Goal: Communication & Community: Ask a question

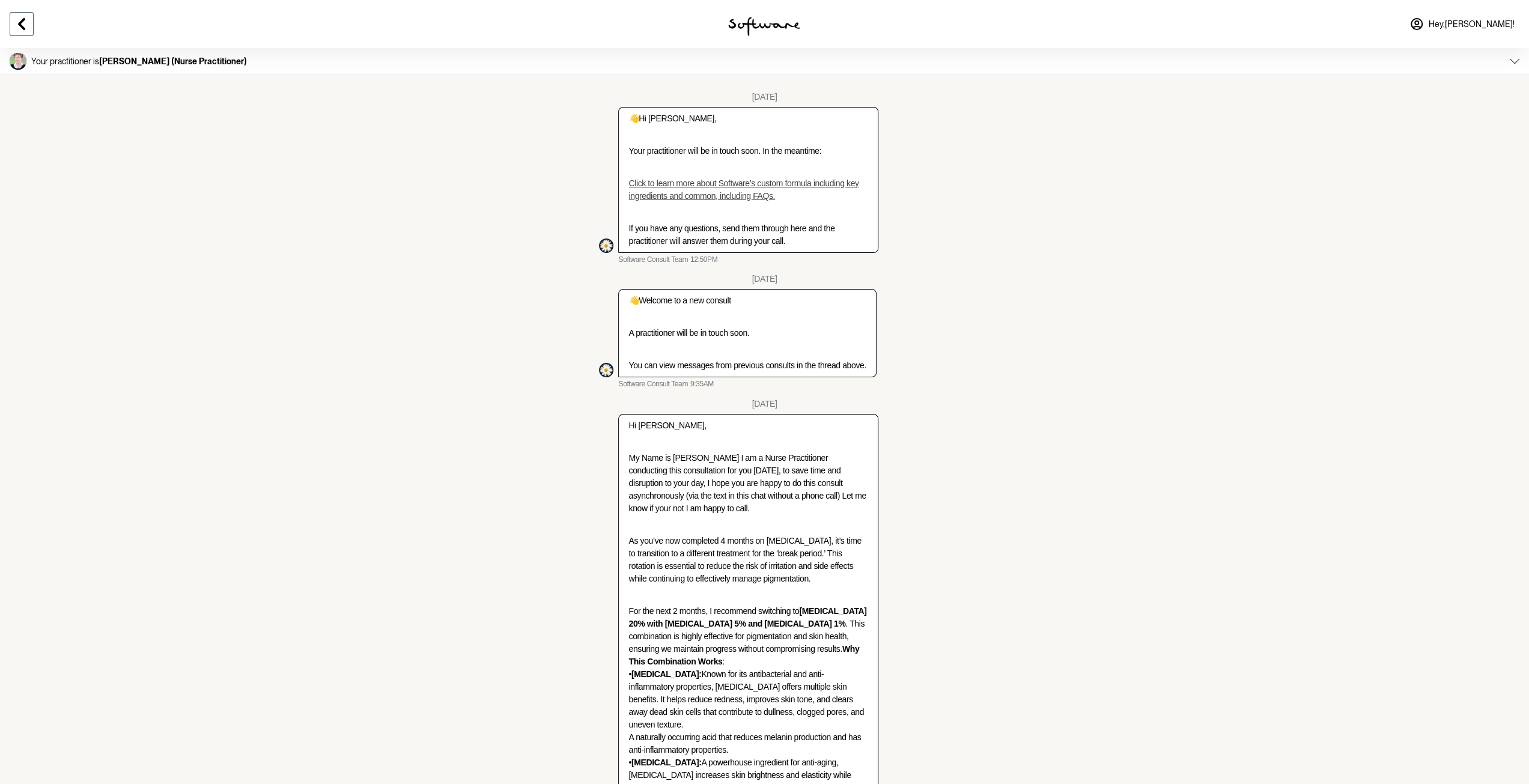
click at [21, 18] on icon at bounding box center [21, 24] width 14 height 14
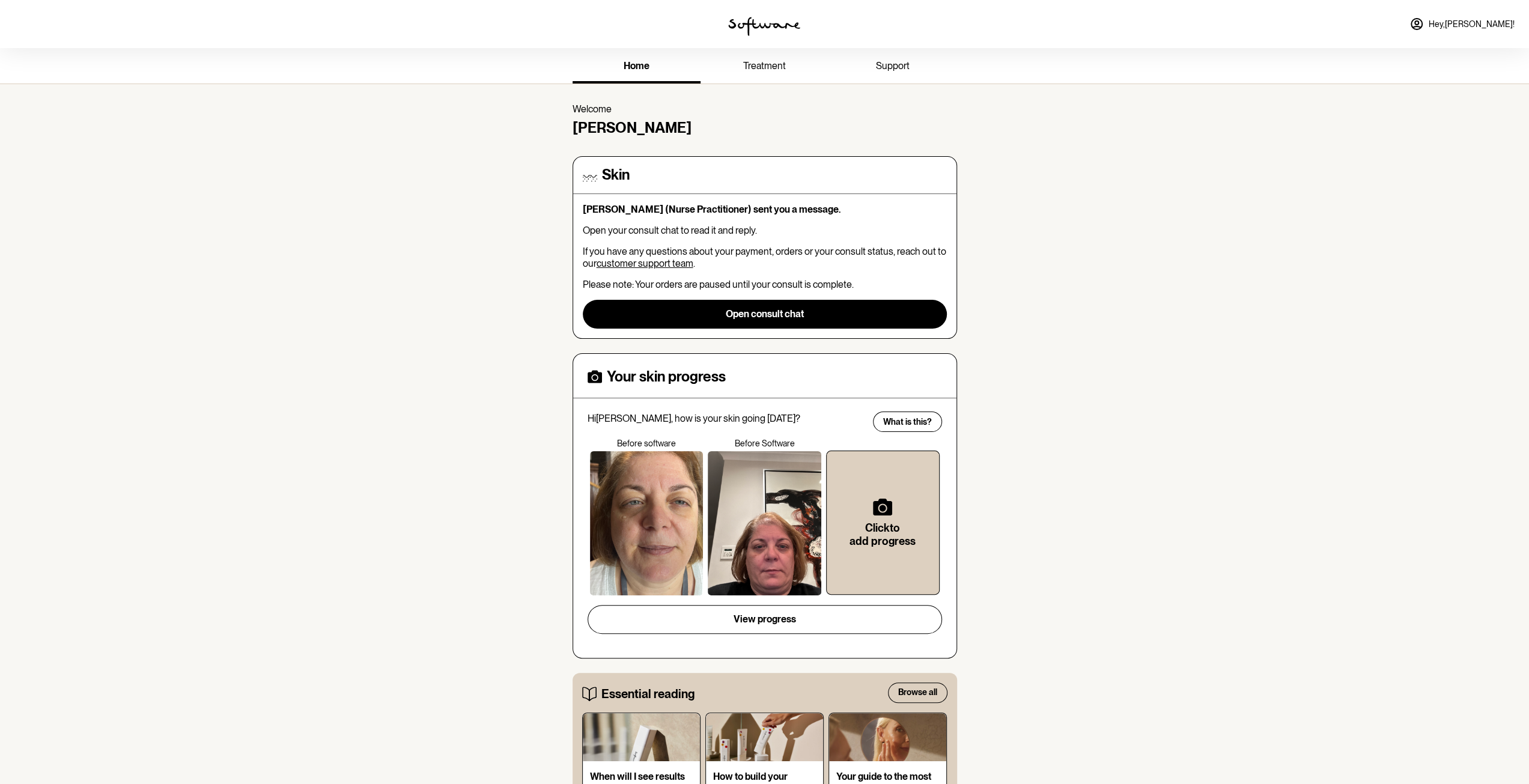
click at [1489, 27] on span "Hey, [PERSON_NAME] !" at bounding box center [1472, 24] width 86 height 10
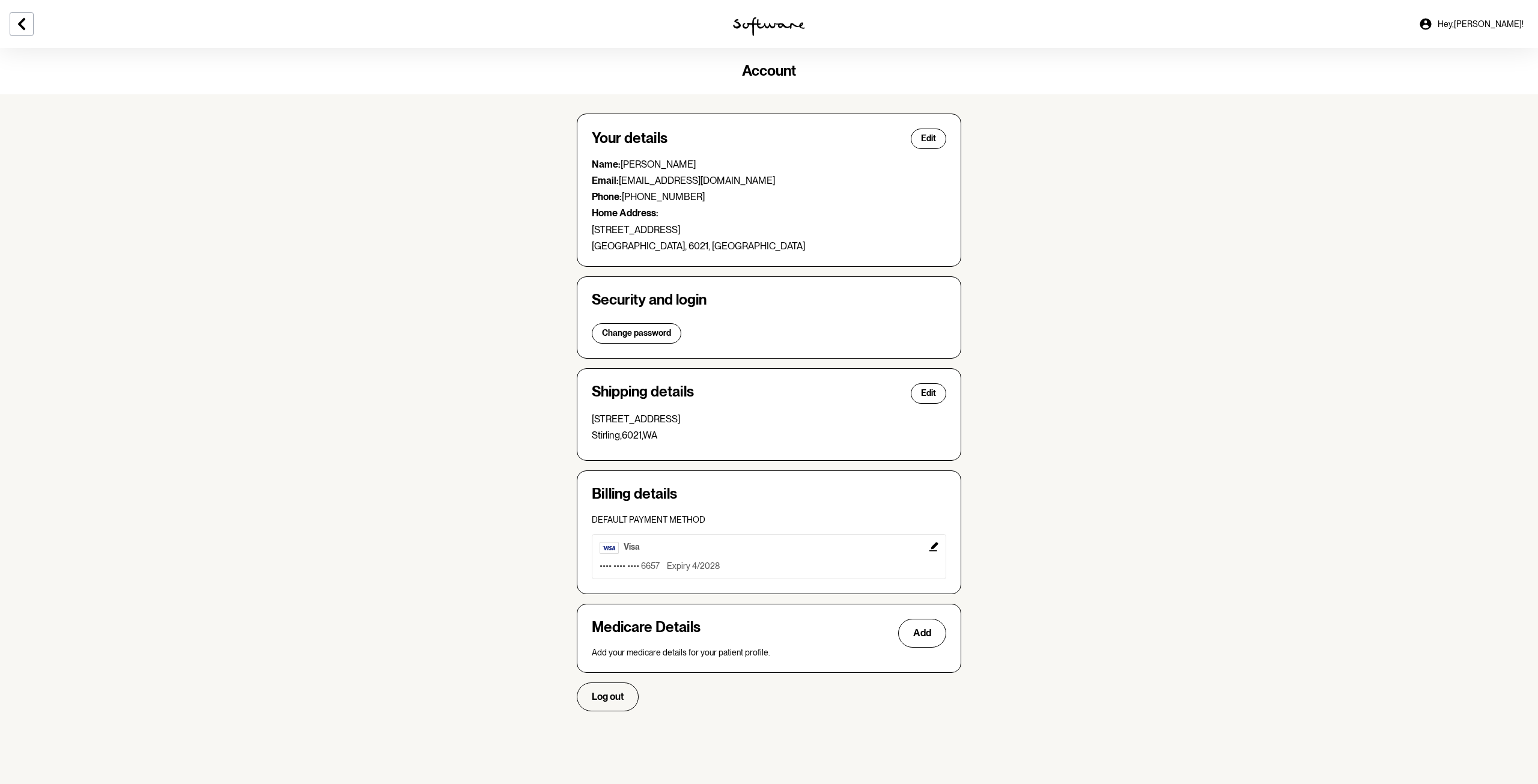
click at [935, 543] on icon "Edit" at bounding box center [933, 546] width 9 height 9
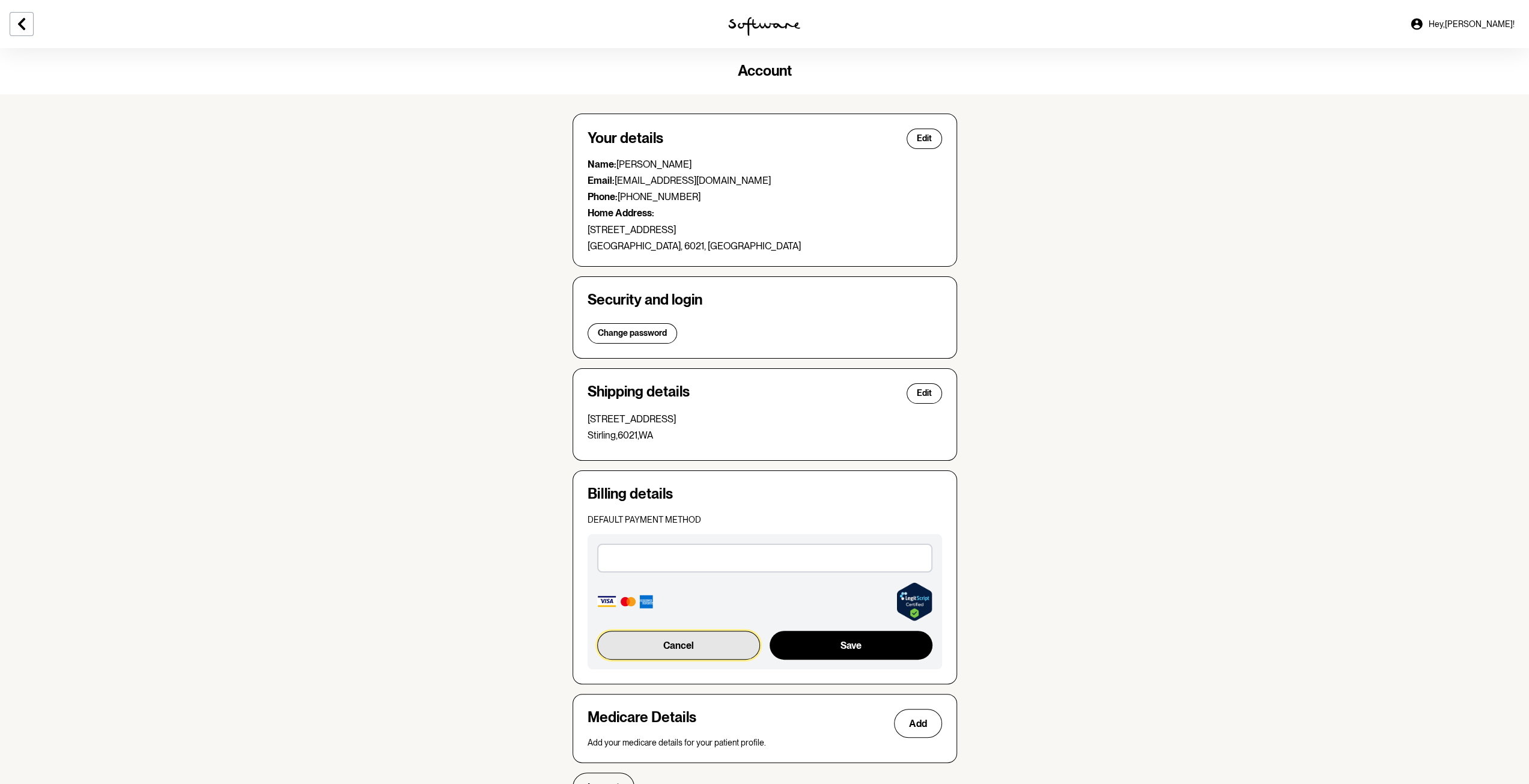
click at [692, 641] on button "Cancel" at bounding box center [679, 645] width 164 height 29
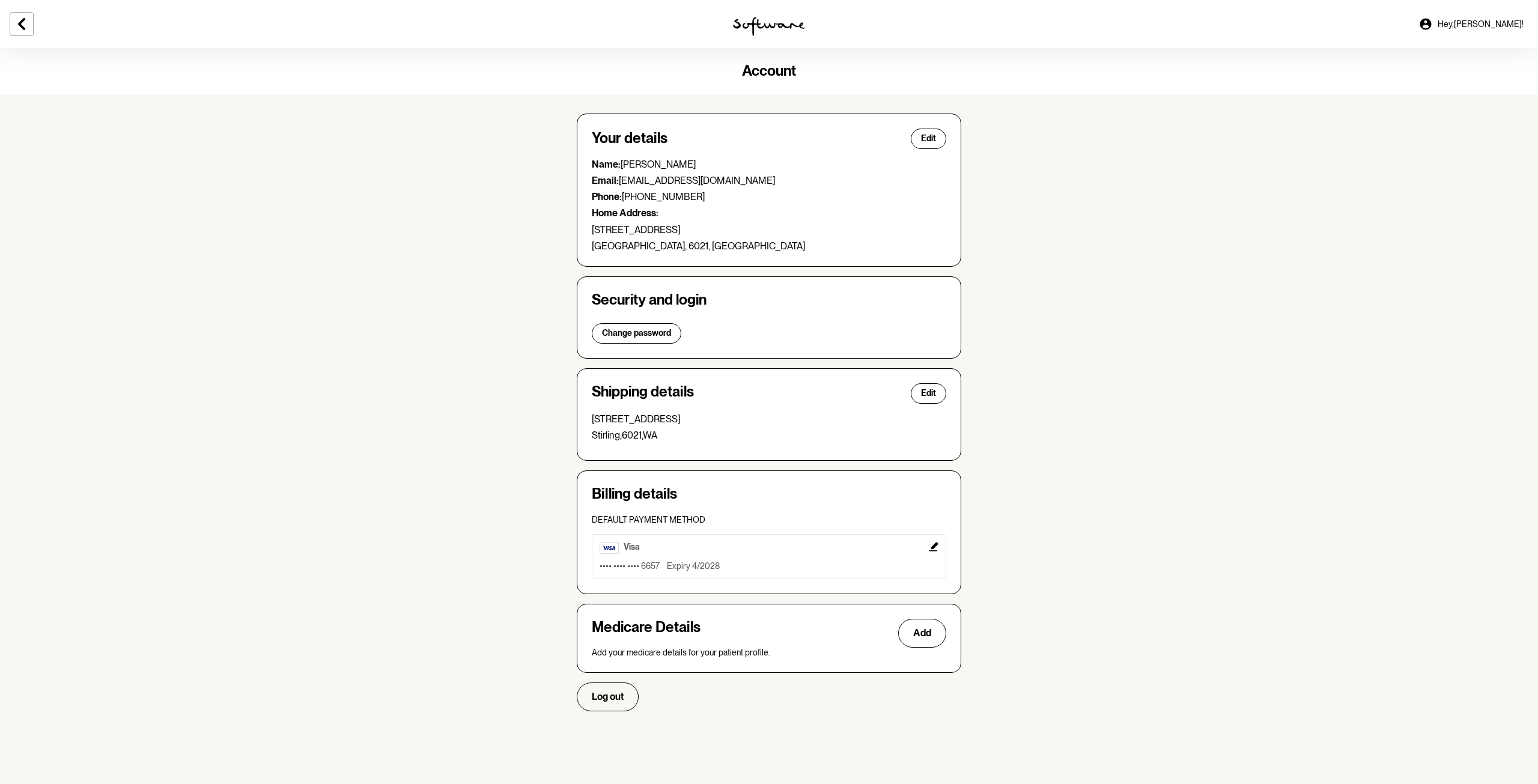
click at [1504, 21] on span "Hey, [PERSON_NAME] !" at bounding box center [1480, 24] width 86 height 10
click at [780, 30] on img at bounding box center [768, 26] width 72 height 19
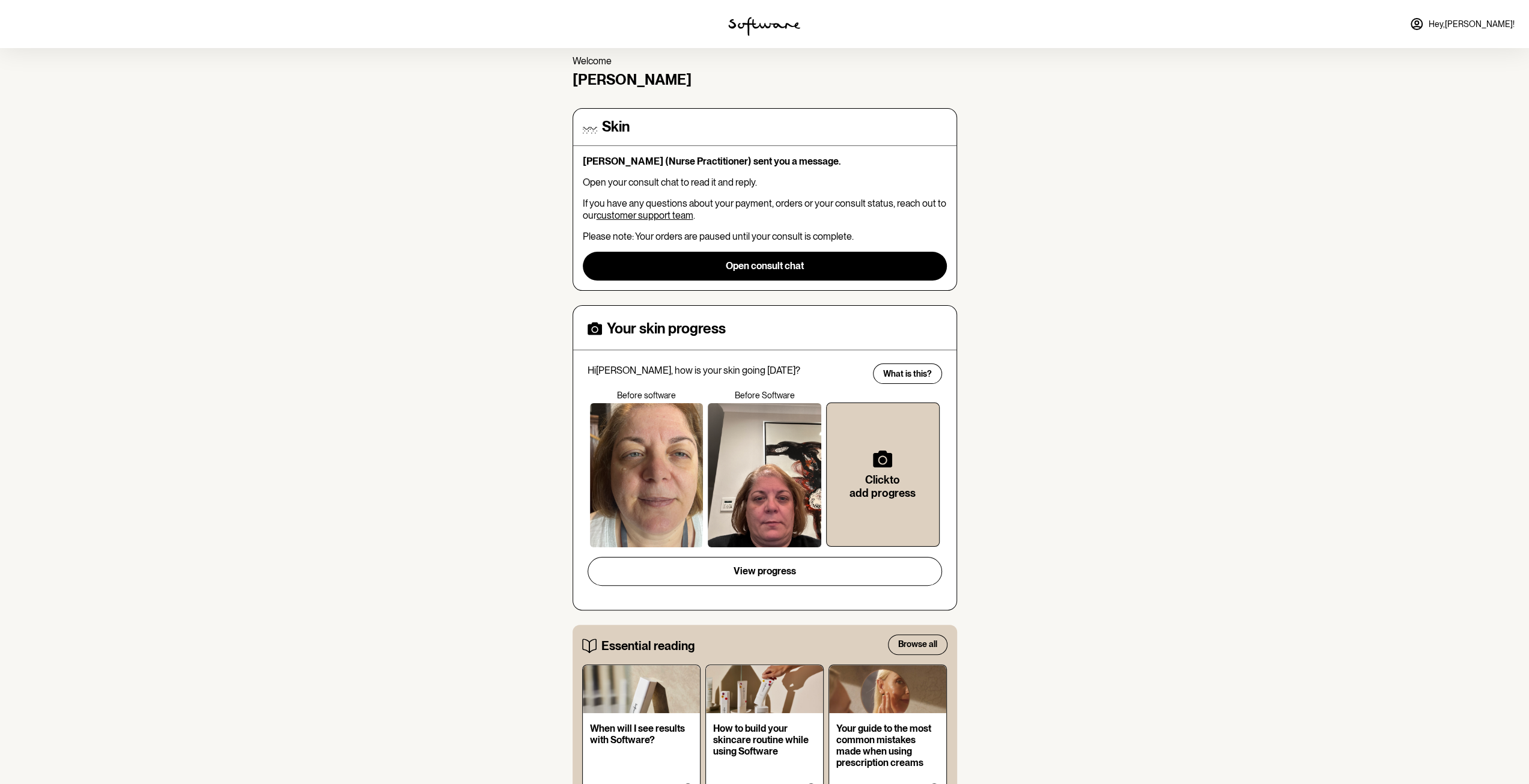
scroll to position [47, 0]
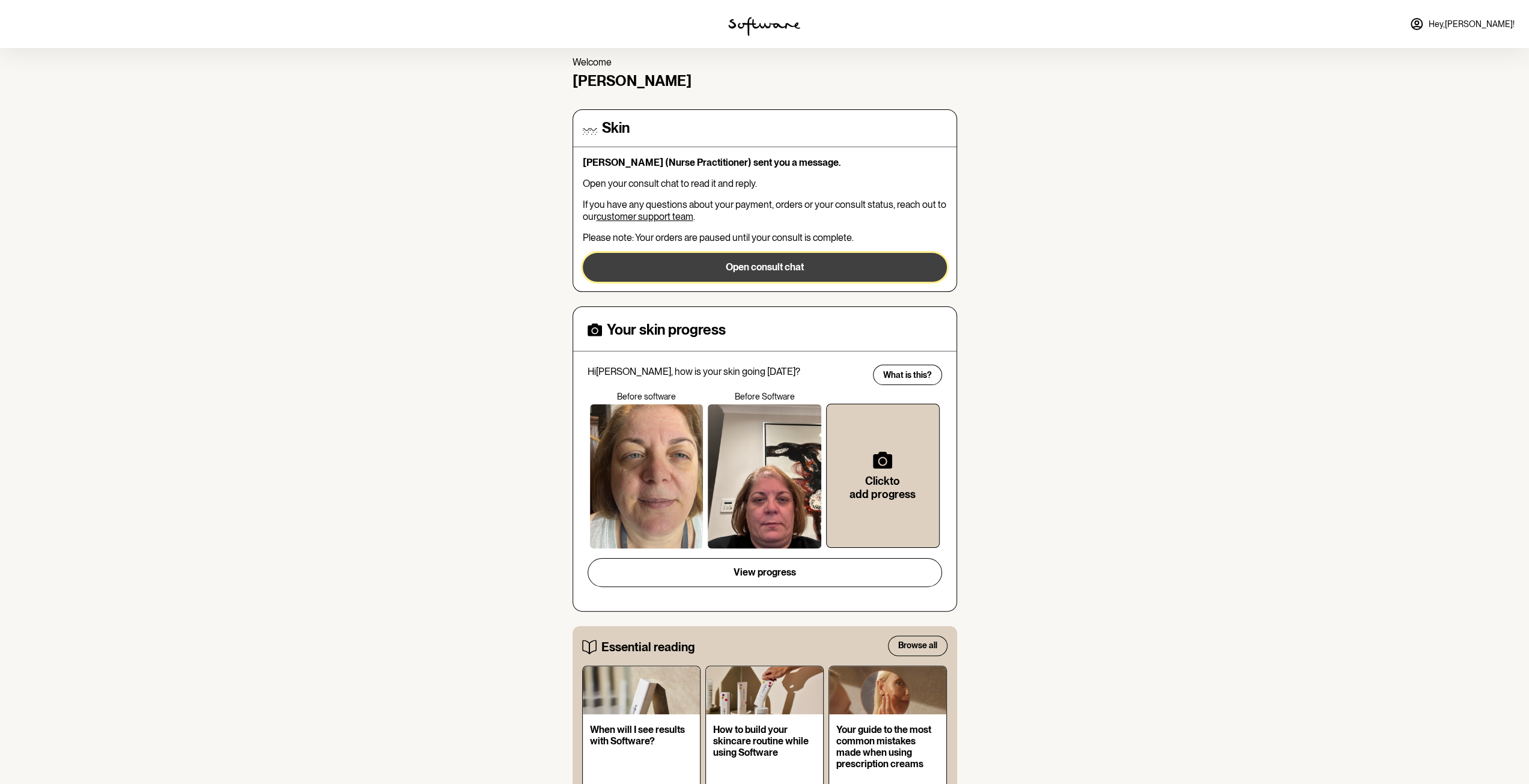
click at [795, 274] on button "Open consult chat" at bounding box center [764, 267] width 364 height 29
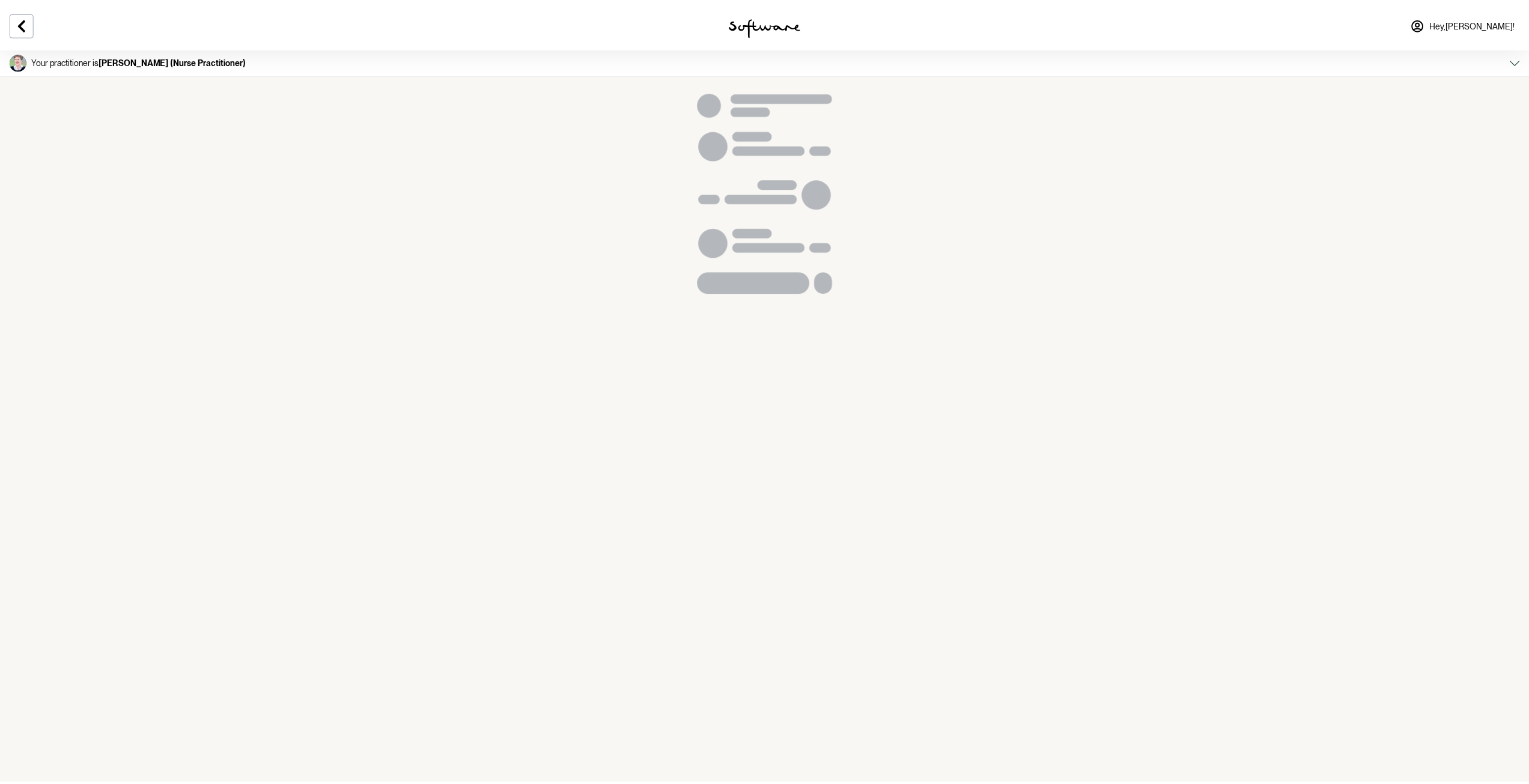
scroll to position [2690, 0]
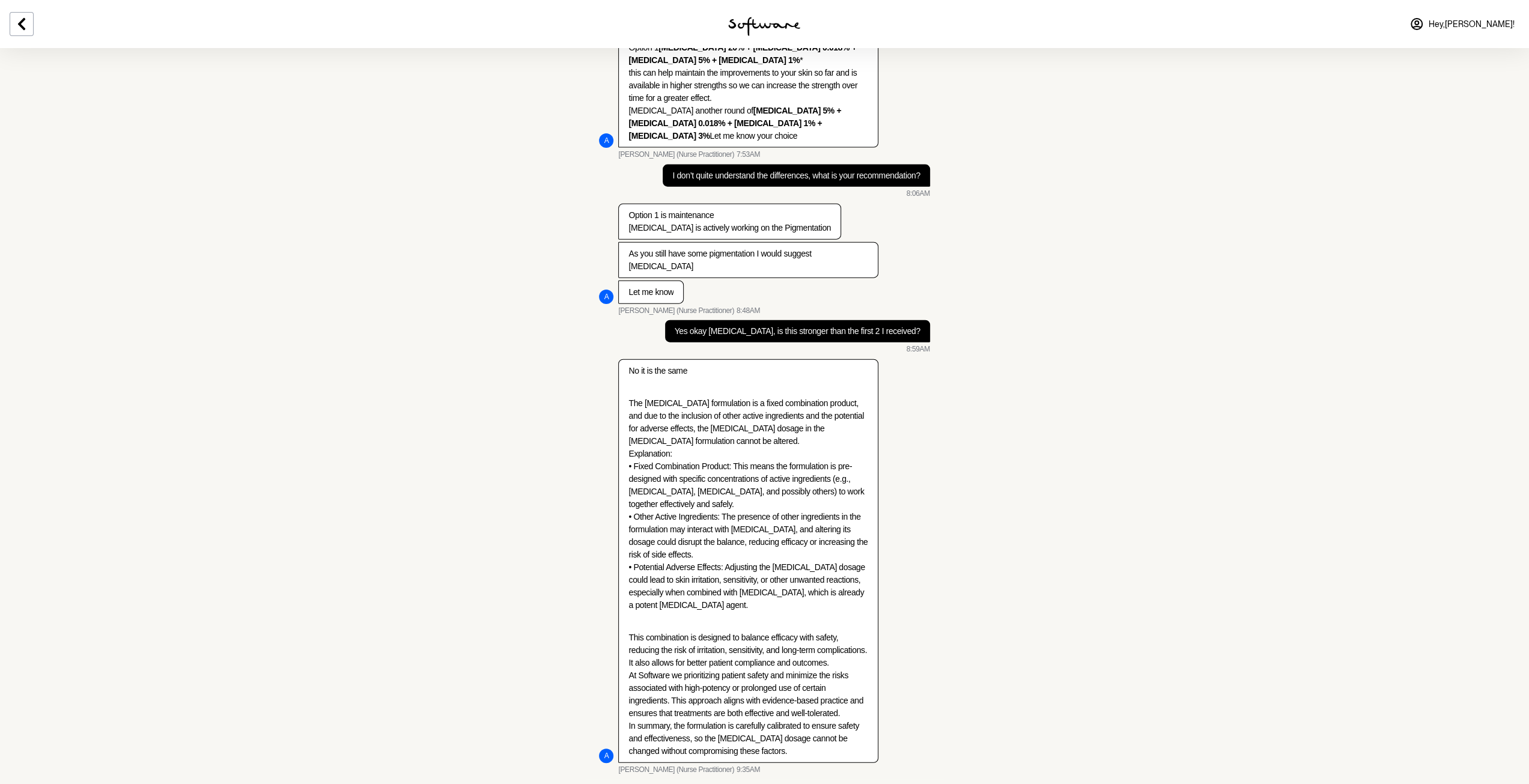
type textarea "I'm going to put this on hold when I wish to restart I will contact you"
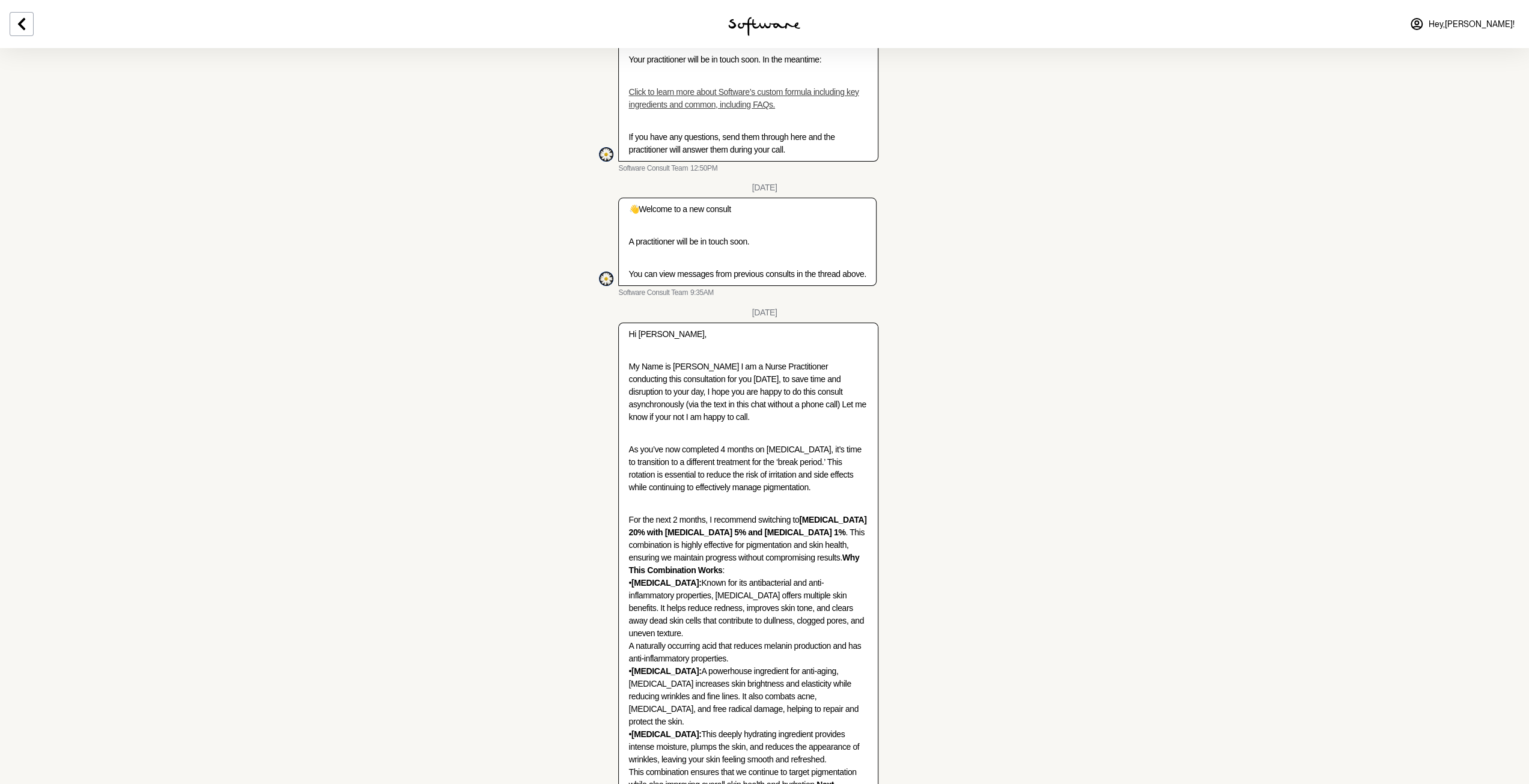
scroll to position [0, 0]
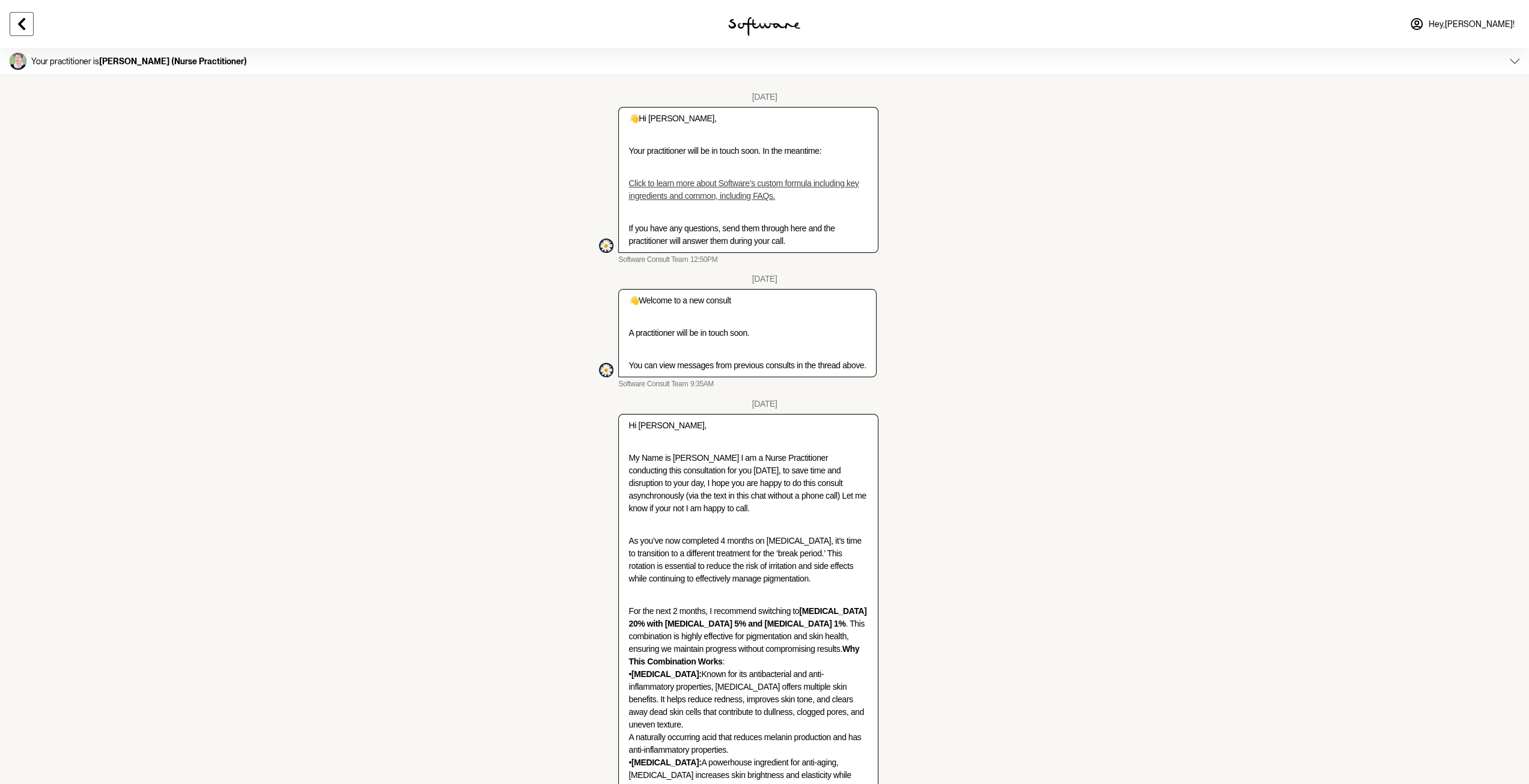
click at [26, 21] on icon at bounding box center [21, 24] width 14 height 14
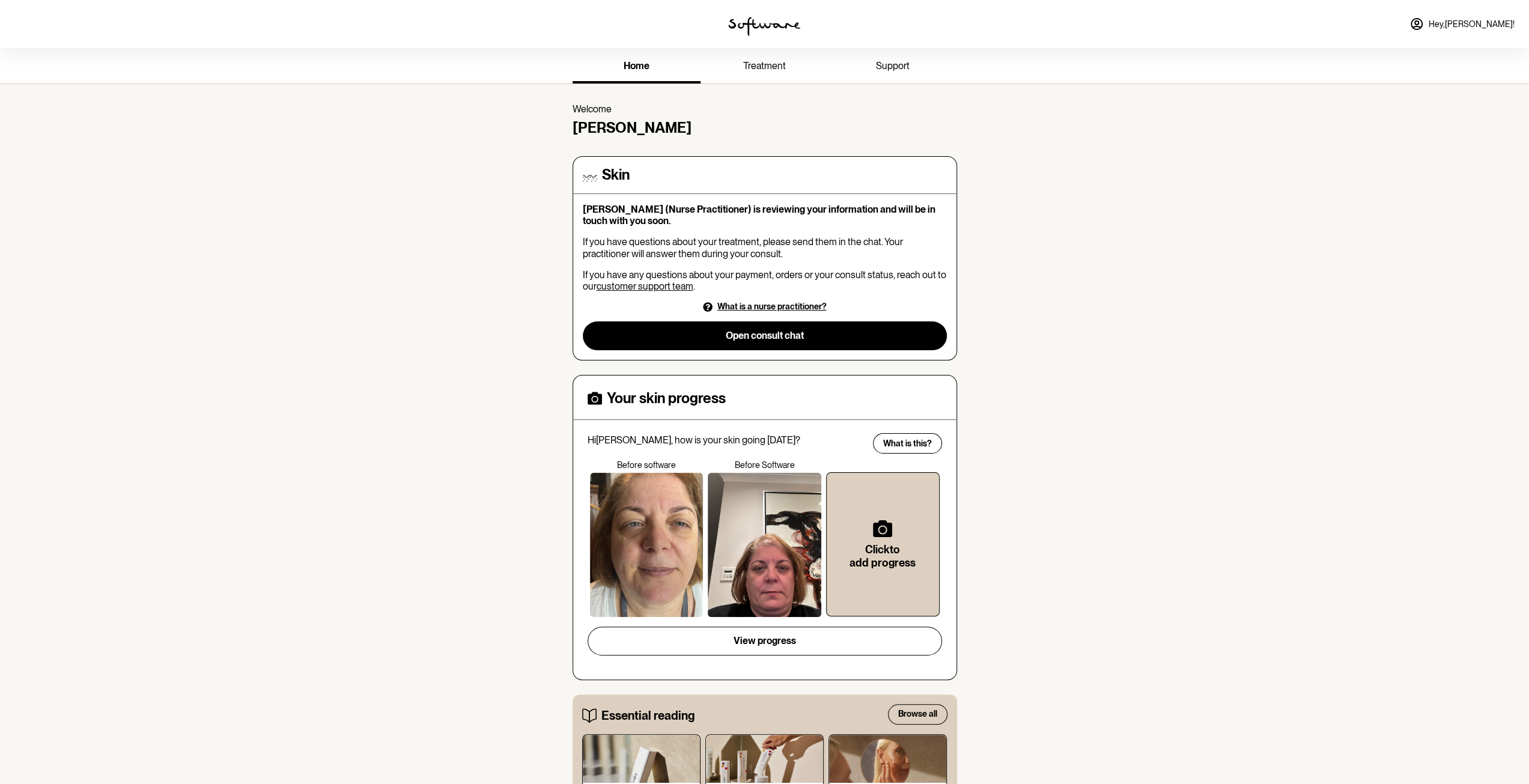
click at [890, 67] on span "support" at bounding box center [892, 66] width 33 height 11
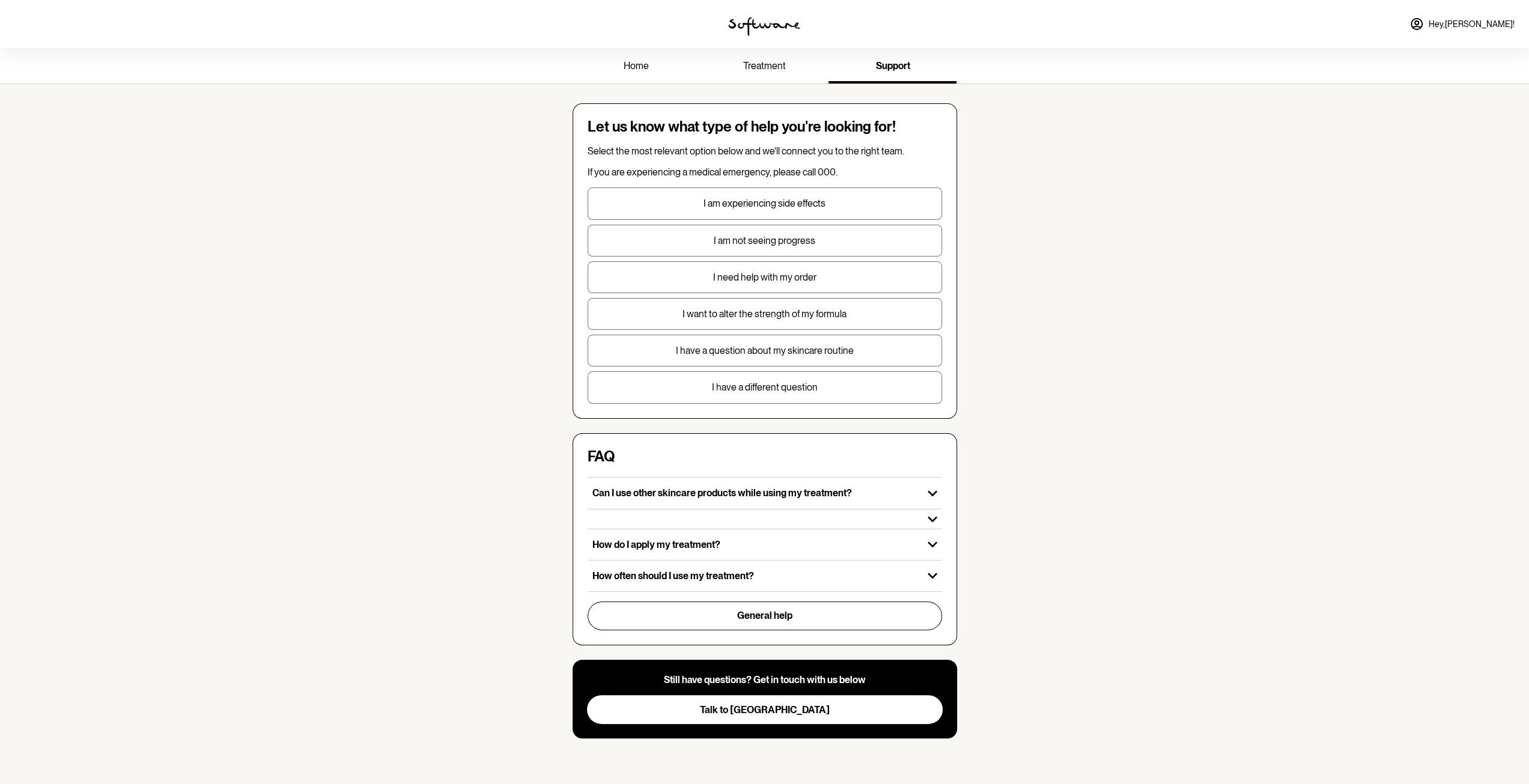
click at [761, 65] on span "treatment" at bounding box center [764, 66] width 43 height 11
